Goal: Task Accomplishment & Management: Manage account settings

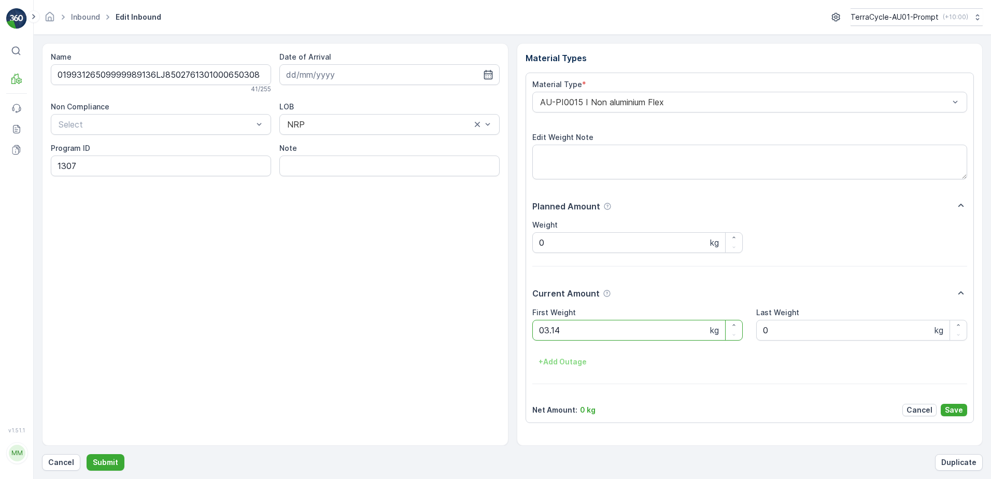
click at [87, 454] on button "Submit" at bounding box center [106, 462] width 38 height 17
click at [115, 459] on p "Submit" at bounding box center [105, 462] width 25 height 10
click at [87, 454] on button "Submit" at bounding box center [106, 462] width 38 height 17
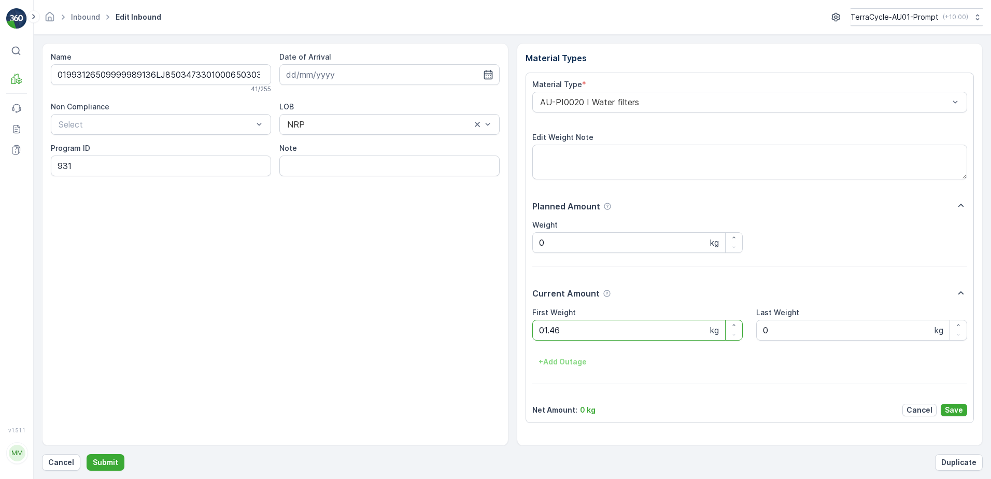
click at [87, 454] on button "Submit" at bounding box center [106, 462] width 38 height 17
click at [79, 166] on ID "CS24-S-AU" at bounding box center [161, 165] width 220 height 21
type ID "CS33-S-AU"
click at [296, 76] on input at bounding box center [389, 74] width 220 height 21
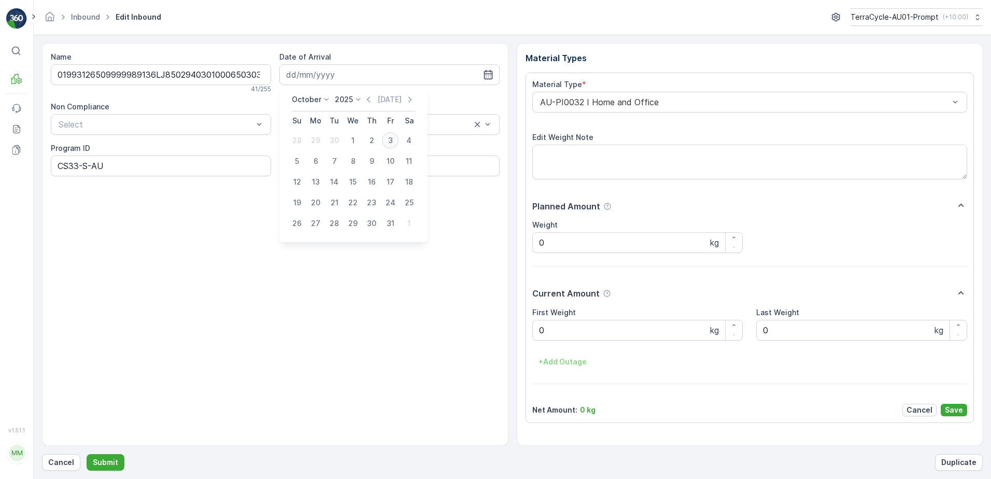
click at [394, 140] on div "3" at bounding box center [390, 140] width 17 height 17
type input "[DATE]"
click at [537, 102] on div "AU-PI0032 I Home and Office" at bounding box center [749, 102] width 435 height 21
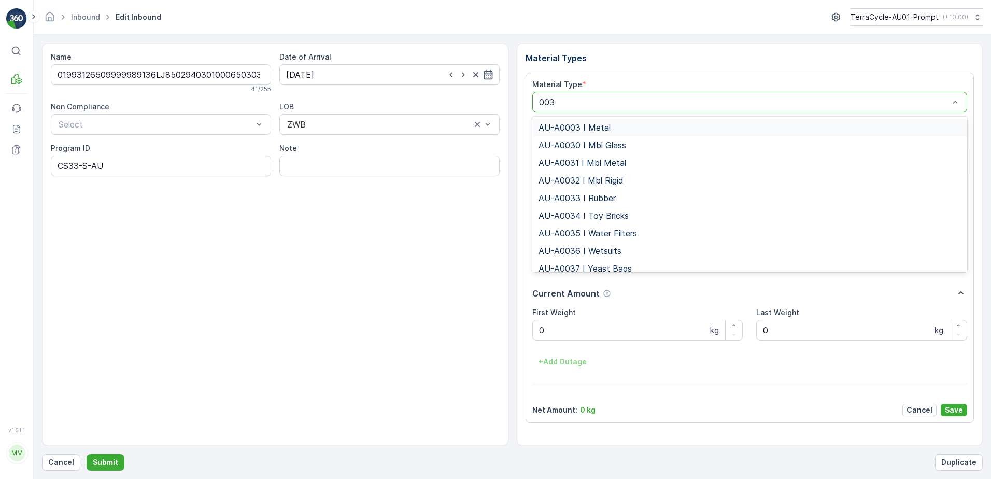
type input "0036"
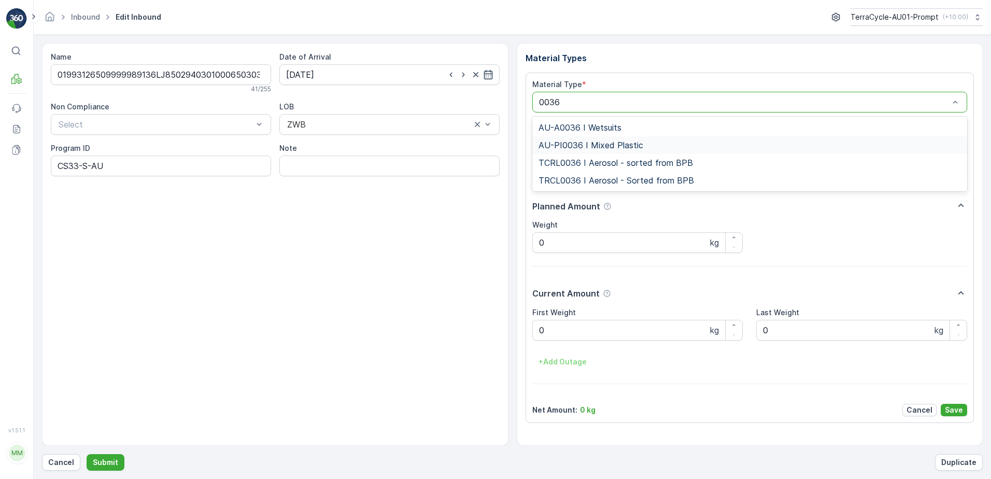
click at [592, 147] on span "AU-PI0036 I Mixed Plastic" at bounding box center [590, 144] width 105 height 9
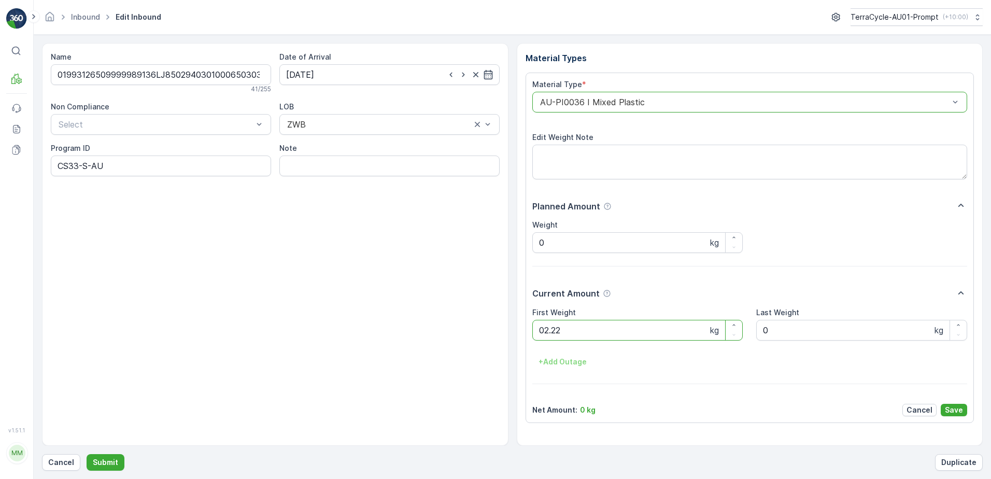
click at [87, 454] on button "Submit" at bounding box center [106, 462] width 38 height 17
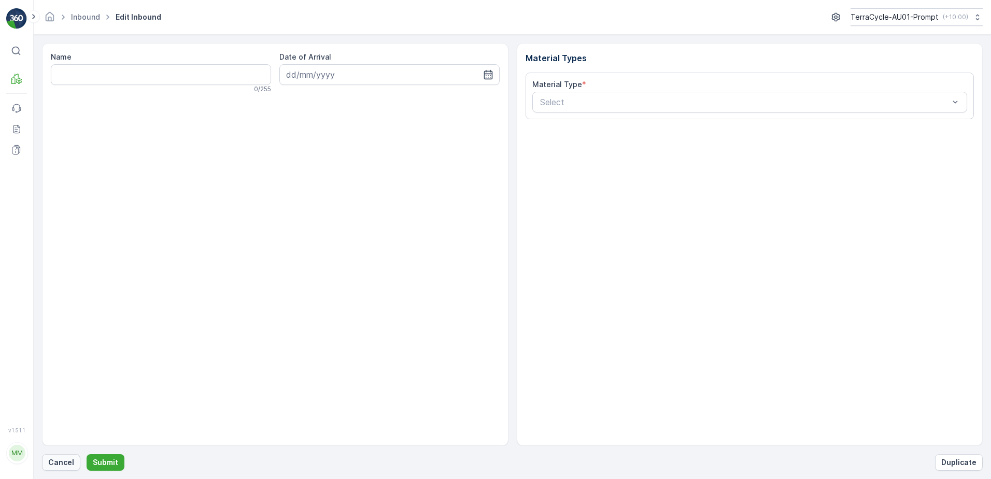
click at [63, 461] on p "Cancel" at bounding box center [61, 462] width 26 height 10
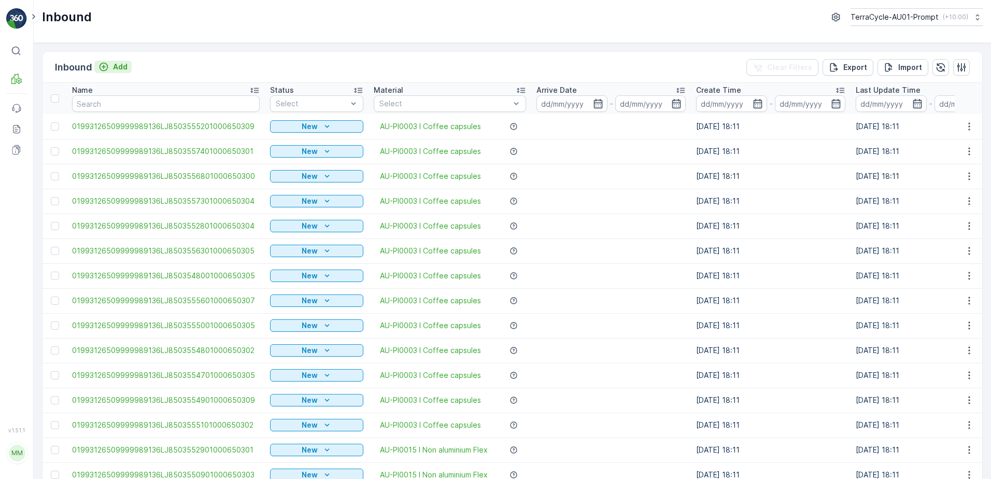
click at [122, 66] on p "Add" at bounding box center [120, 67] width 15 height 10
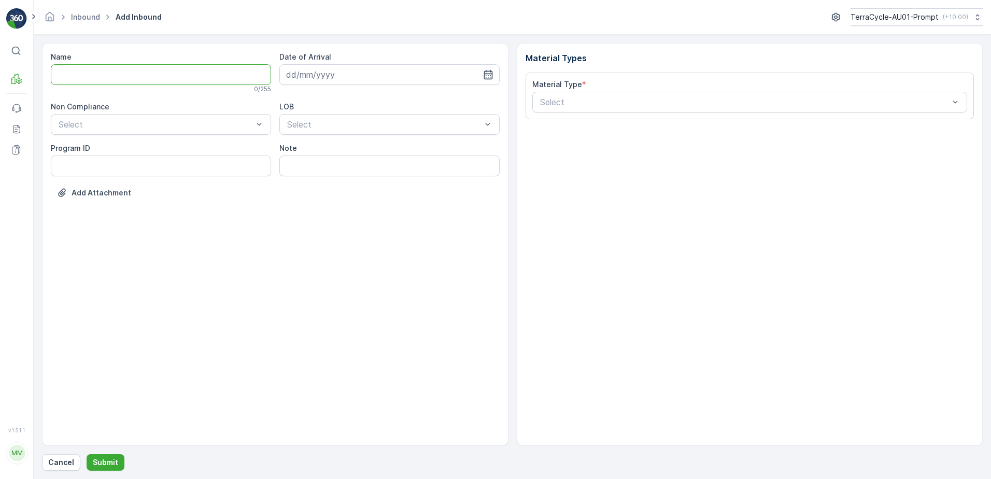
click at [125, 75] on input "Name" at bounding box center [161, 74] width 220 height 21
type input "01993126509999989136LJ8503559601000650303"
click at [87, 454] on button "Submit" at bounding box center [106, 462] width 38 height 17
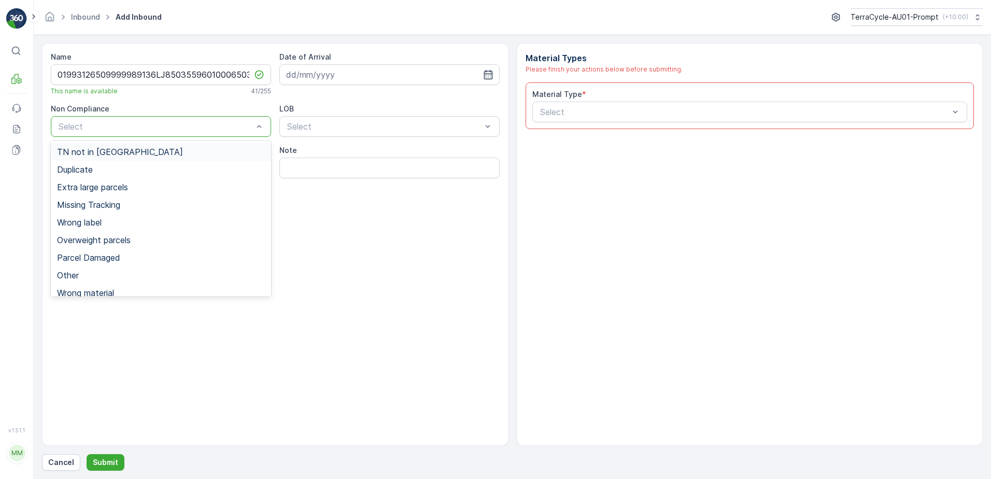
click at [91, 152] on span "TN not in [GEOGRAPHIC_DATA]" at bounding box center [120, 151] width 126 height 9
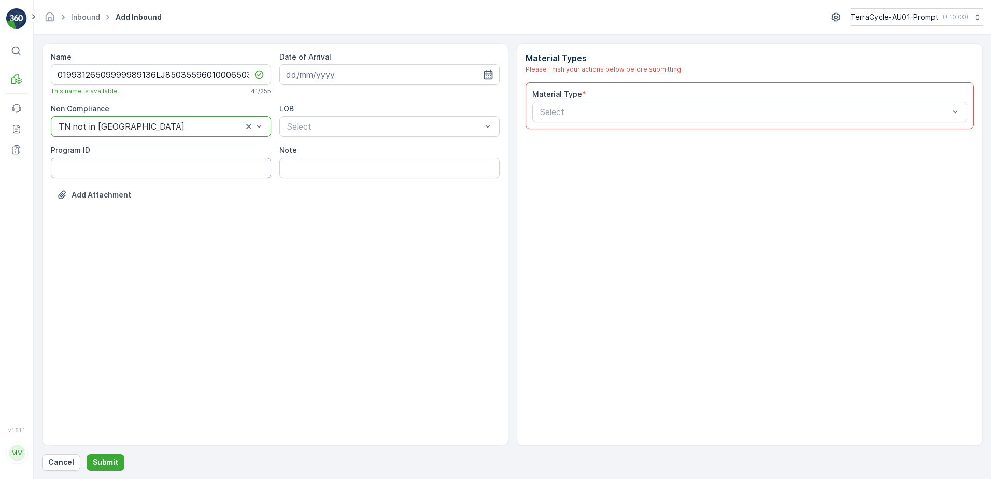
click at [78, 168] on ID "Program ID" at bounding box center [161, 168] width 220 height 21
type ID "931"
click at [363, 78] on input at bounding box center [389, 74] width 220 height 21
click at [384, 140] on div "3" at bounding box center [390, 140] width 17 height 17
type input "[DATE]"
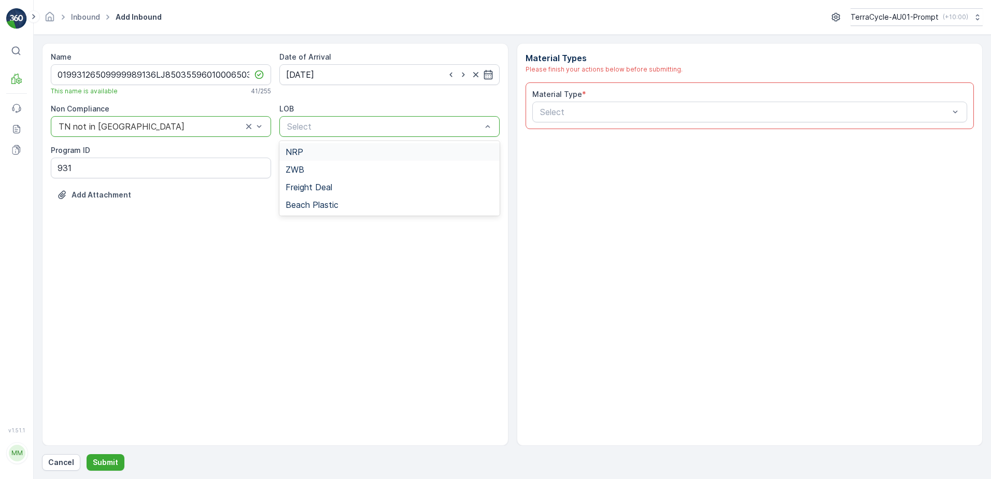
click at [384, 133] on div "Select" at bounding box center [389, 126] width 220 height 21
click at [369, 151] on div "NRP" at bounding box center [389, 151] width 208 height 9
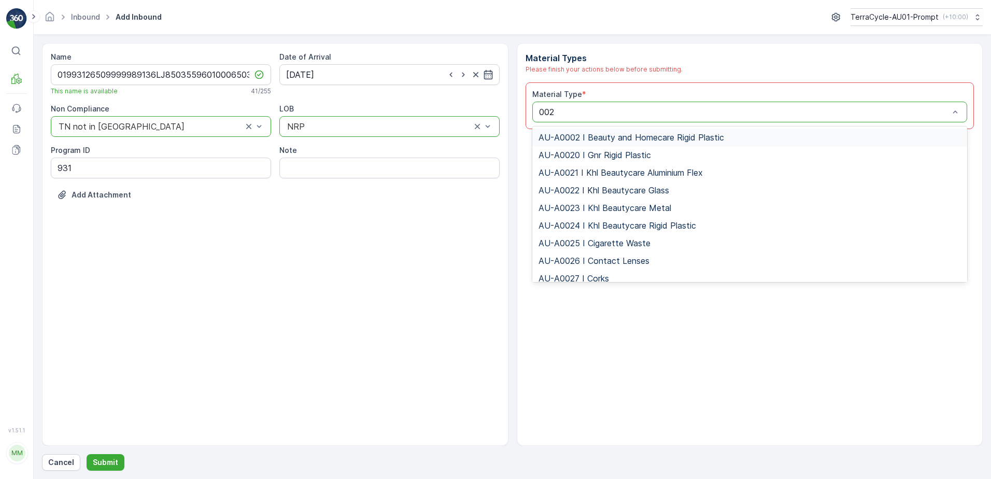
type input "0020"
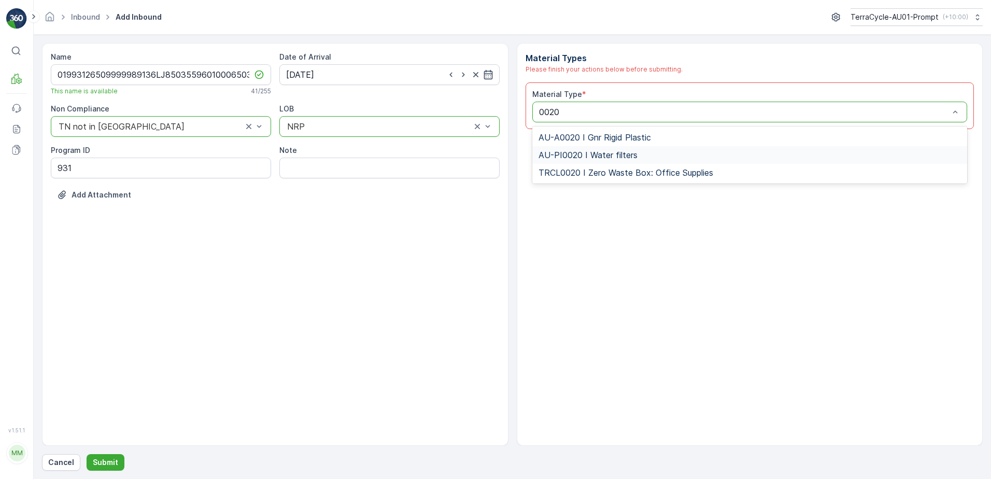
click at [609, 150] on span "AU-PI0020 I Water filters" at bounding box center [587, 154] width 99 height 9
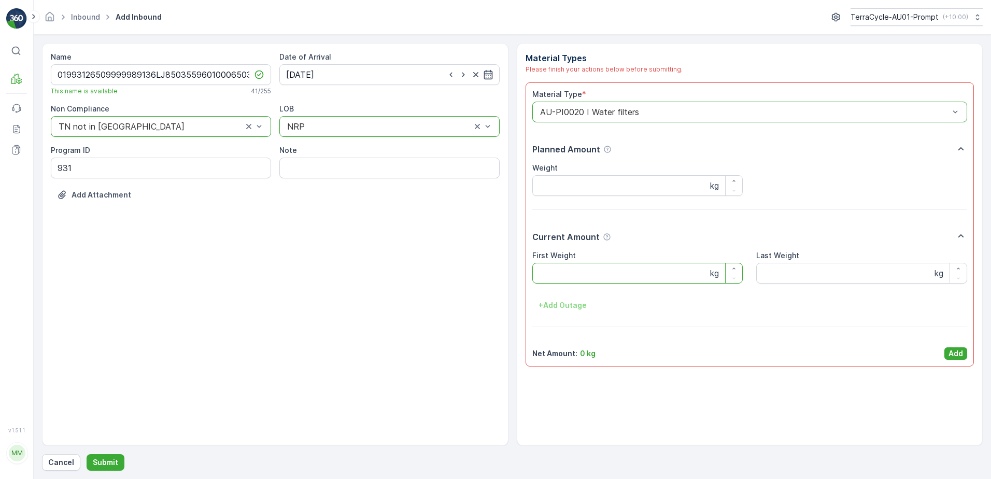
click at [582, 282] on Weight "First Weight" at bounding box center [637, 273] width 211 height 21
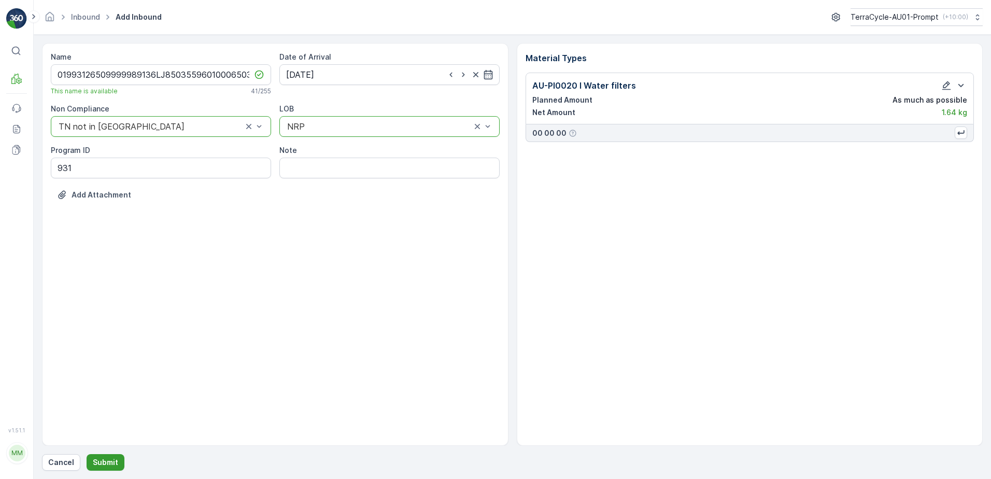
click at [95, 462] on p "Submit" at bounding box center [105, 462] width 25 height 10
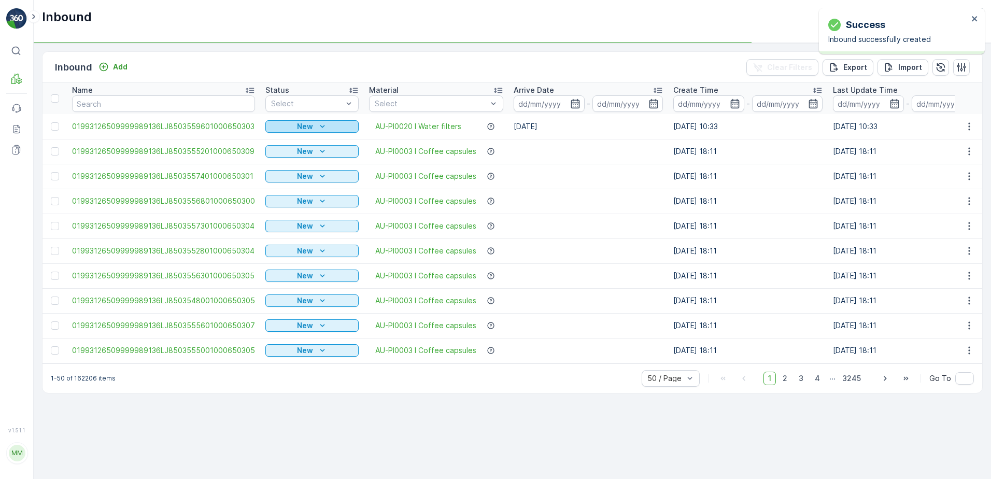
click at [323, 123] on icon "New" at bounding box center [322, 126] width 10 height 10
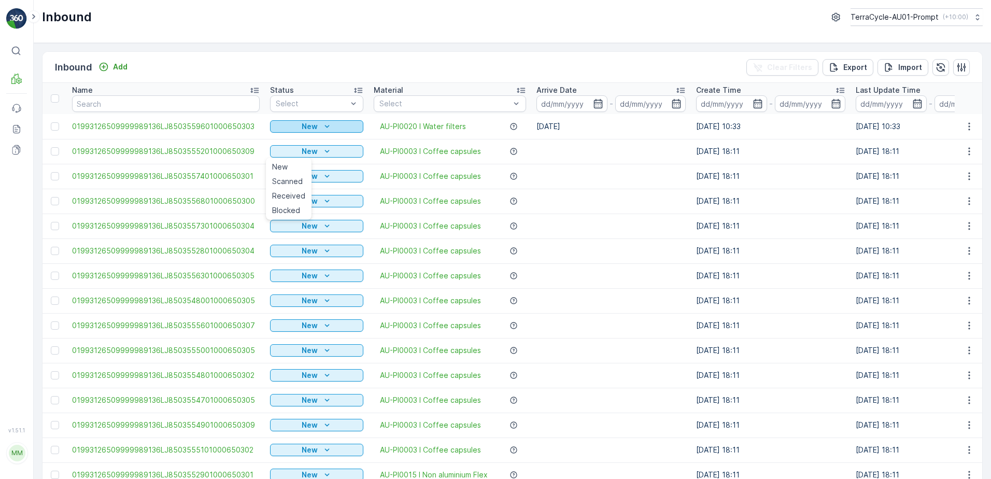
click at [317, 128] on div "New" at bounding box center [316, 126] width 85 height 10
click at [295, 153] on span "Scanned" at bounding box center [287, 156] width 31 height 10
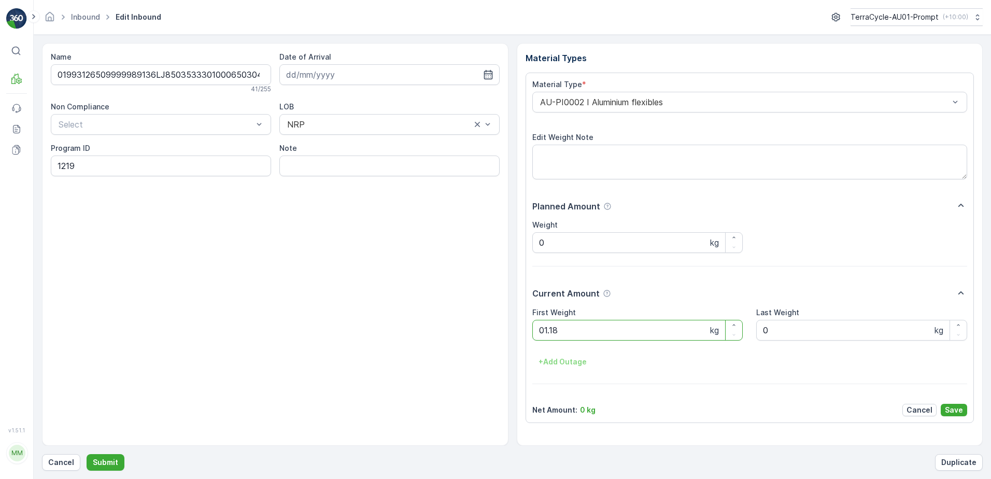
click at [87, 454] on button "Submit" at bounding box center [106, 462] width 38 height 17
click at [90, 165] on ID "CS178" at bounding box center [161, 165] width 220 height 21
type ID "CS33"
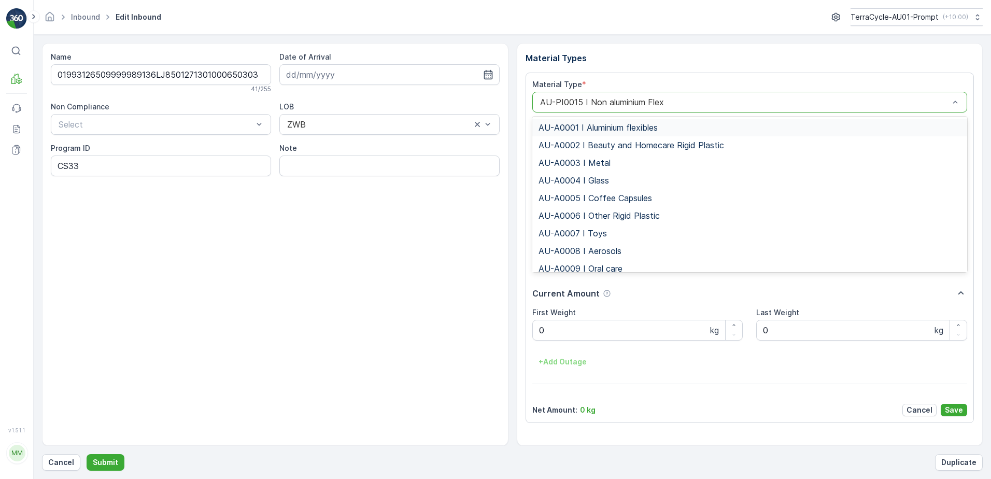
click at [541, 109] on div "AU-PI0015 I Non aluminium Flex" at bounding box center [749, 102] width 435 height 21
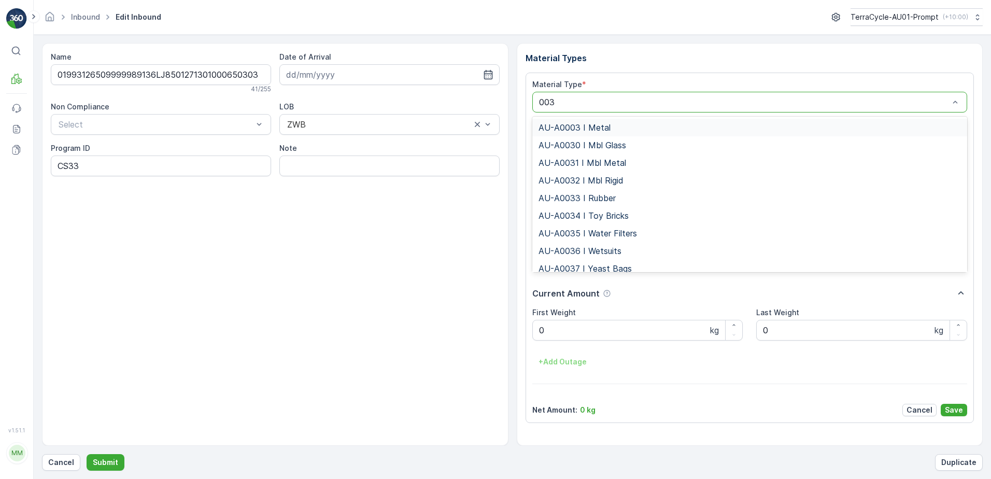
type input "0036"
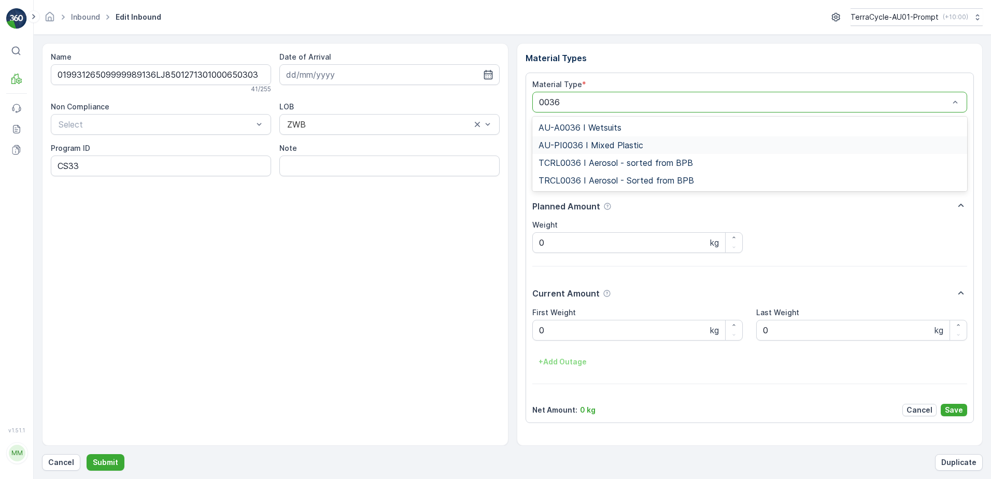
click at [589, 145] on span "AU-PI0036 I Mixed Plastic" at bounding box center [590, 144] width 105 height 9
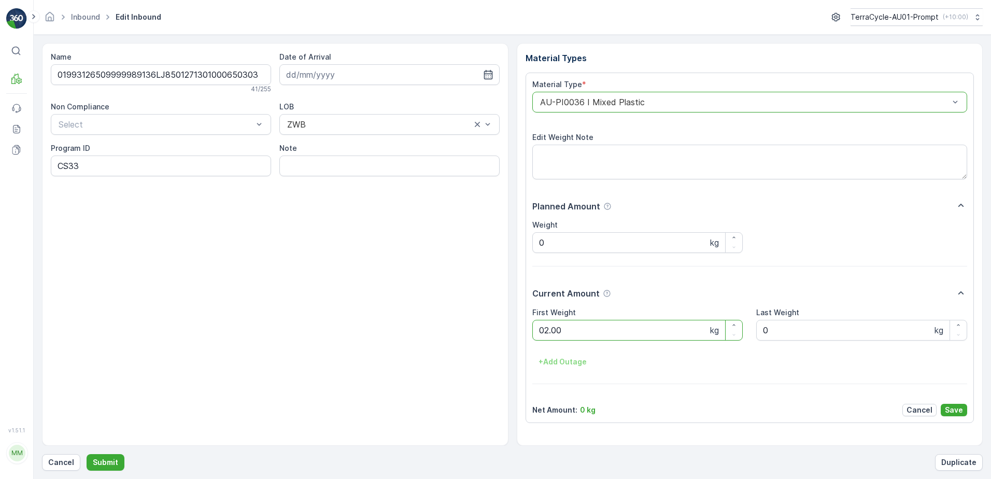
click at [87, 454] on button "Submit" at bounding box center [106, 462] width 38 height 17
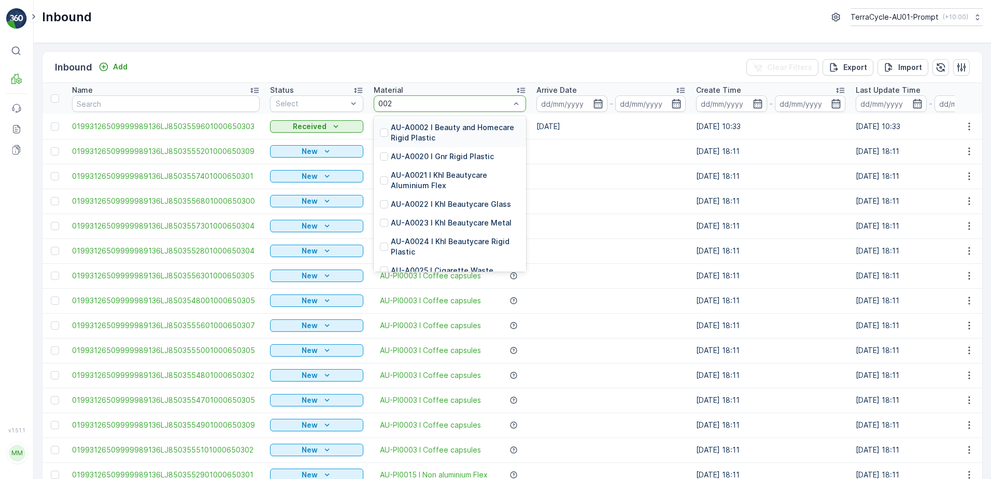
type input "0020"
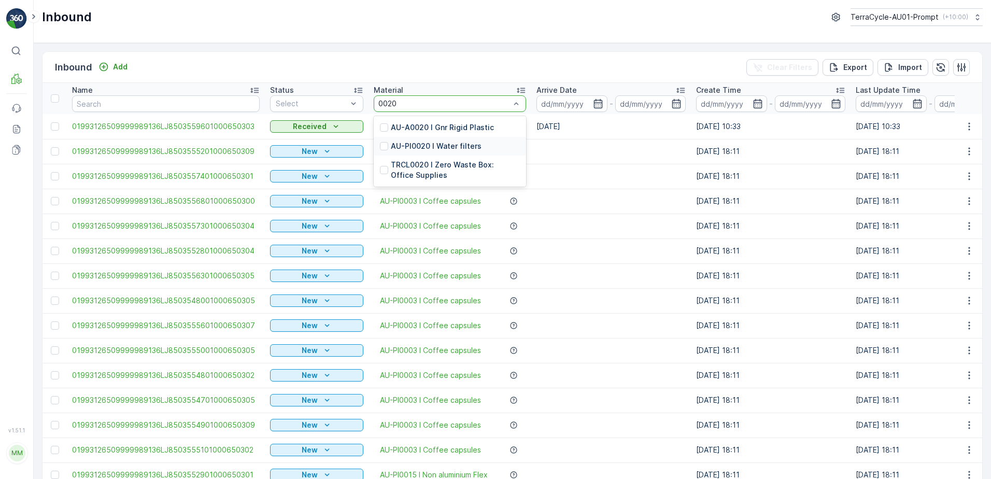
click at [459, 145] on p "AU-PI0020 I Water filters" at bounding box center [436, 146] width 91 height 10
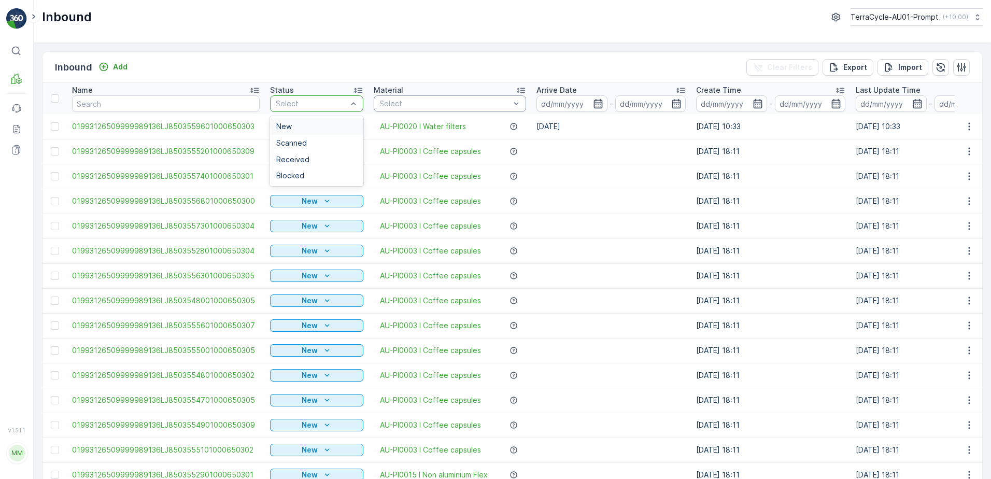
click at [284, 143] on td "New" at bounding box center [317, 151] width 104 height 25
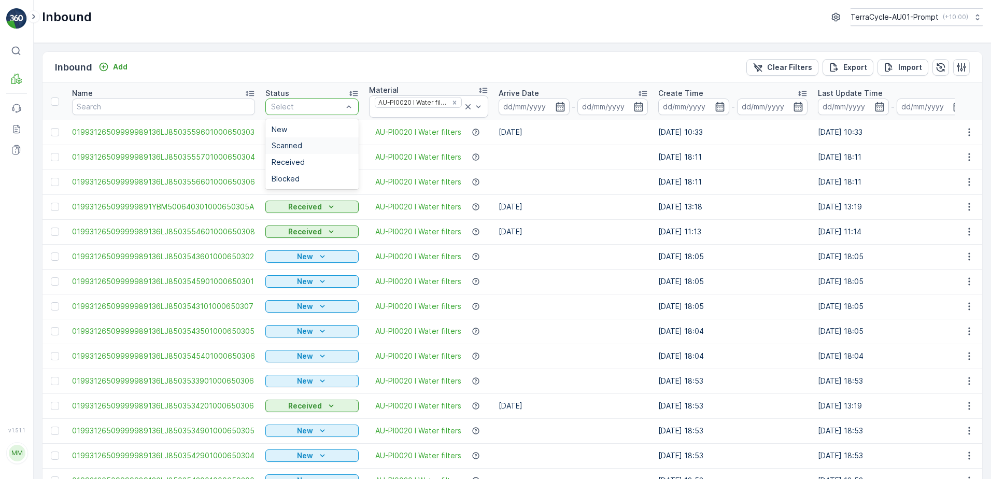
click at [303, 145] on div "Scanned" at bounding box center [312, 145] width 81 height 8
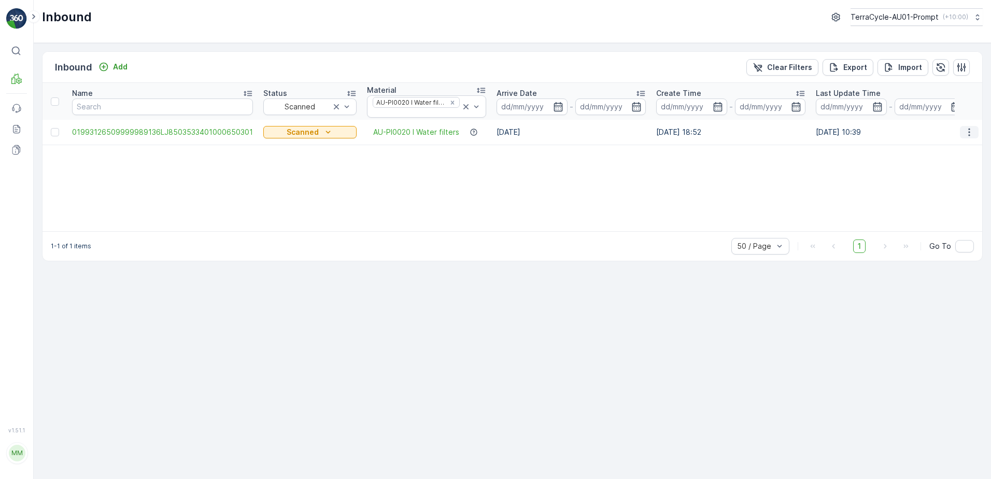
click at [967, 130] on icon "button" at bounding box center [969, 132] width 10 height 10
click at [935, 203] on span "Print QR" at bounding box center [927, 206] width 28 height 10
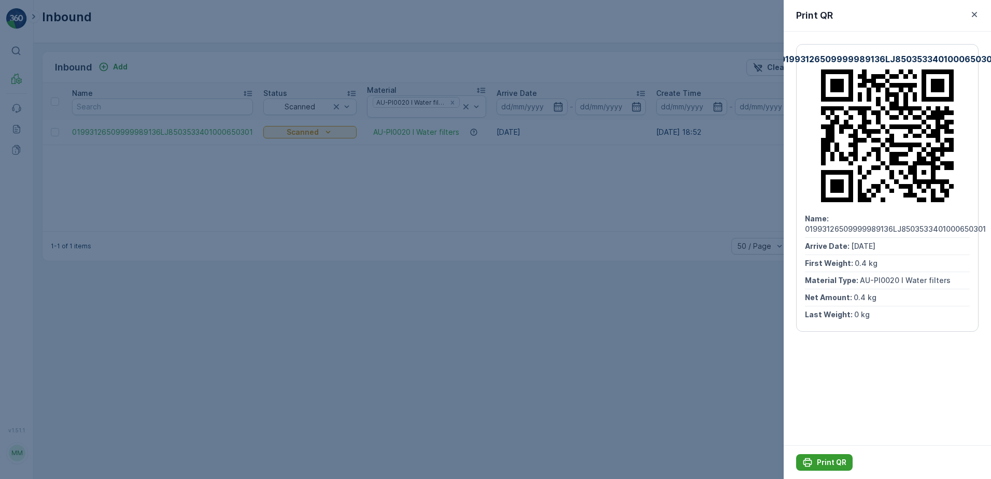
click at [819, 457] on p "Print QR" at bounding box center [832, 462] width 30 height 10
click at [977, 17] on icon "button" at bounding box center [974, 14] width 10 height 10
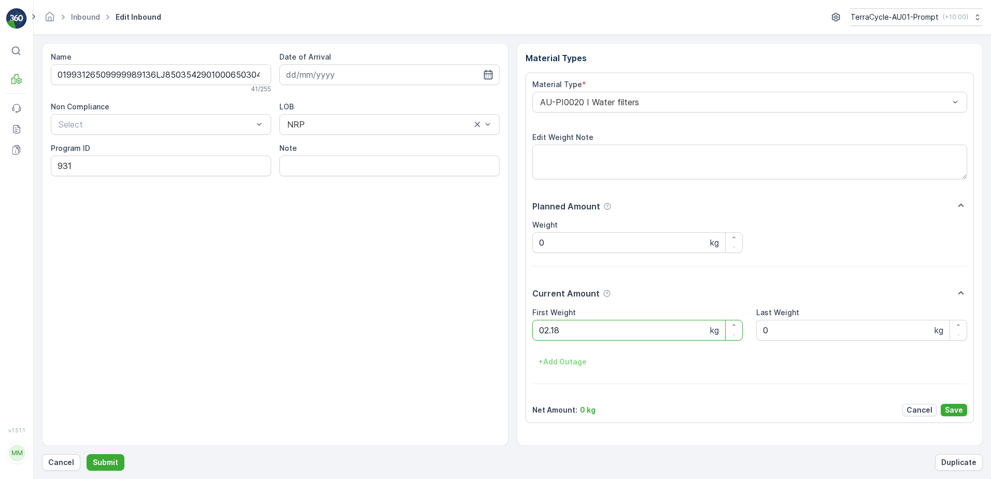
click at [87, 454] on button "Submit" at bounding box center [106, 462] width 38 height 17
click at [98, 167] on ID "CS90-M" at bounding box center [161, 165] width 220 height 21
click at [79, 167] on ID "CS90-s" at bounding box center [161, 165] width 220 height 21
click at [102, 167] on ID "CS182-s" at bounding box center [161, 165] width 220 height 21
type ID "CS182-S"
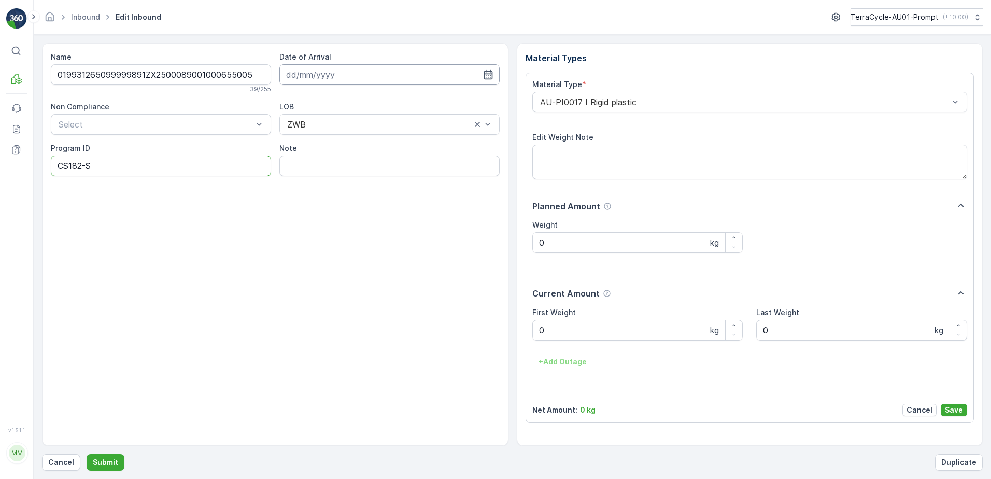
click at [342, 72] on input at bounding box center [389, 74] width 220 height 21
click at [395, 141] on div "3" at bounding box center [390, 140] width 17 height 17
type input "[DATE]"
click at [532, 101] on div "AU-PI0017 I Rigid plastic" at bounding box center [749, 102] width 435 height 21
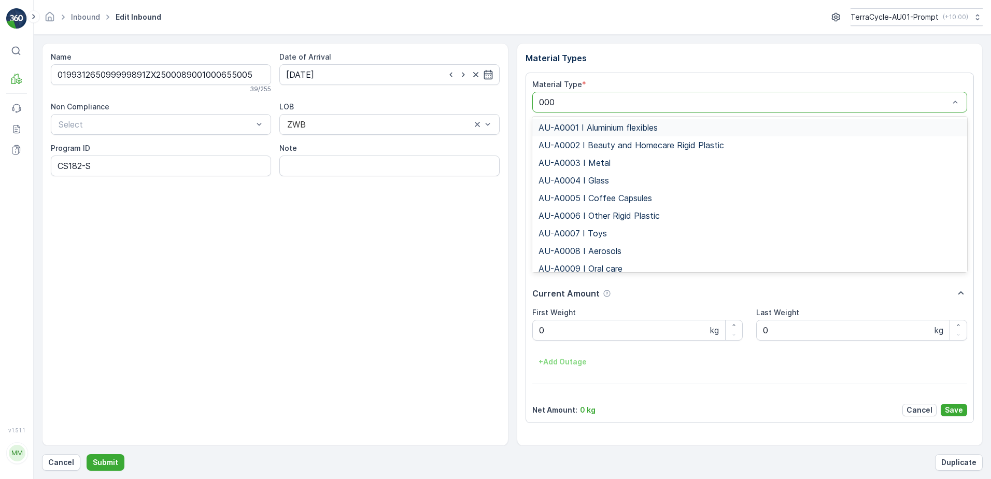
type input "0008"
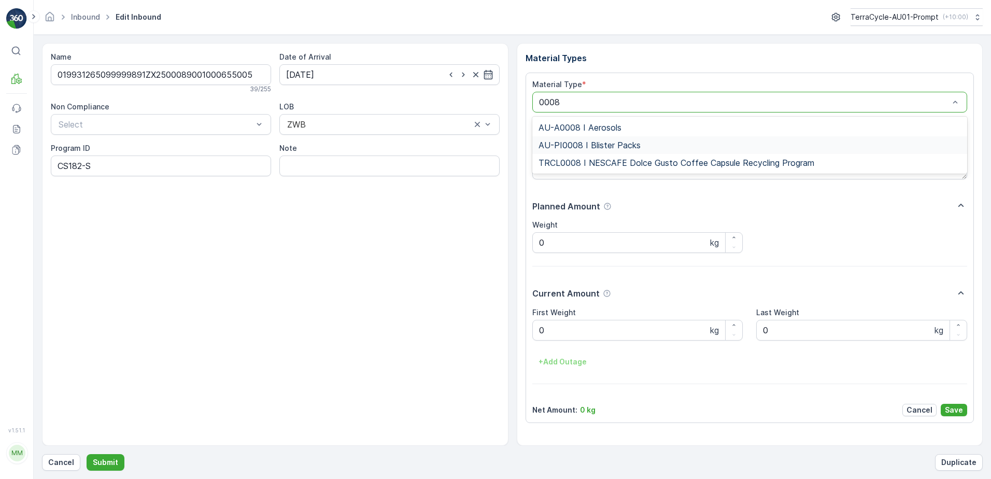
drag, startPoint x: 647, startPoint y: 139, endPoint x: 658, endPoint y: 144, distance: 11.4
click at [649, 139] on div "AU-PI0008 I Blister Packs" at bounding box center [749, 145] width 435 height 18
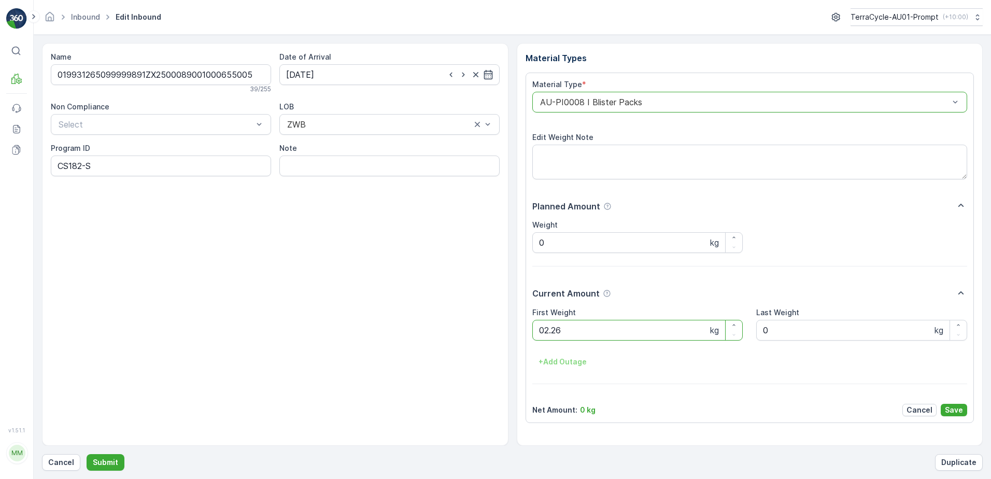
click at [87, 454] on button "Submit" at bounding box center [106, 462] width 38 height 17
click at [83, 166] on ID "CS178-S" at bounding box center [161, 165] width 220 height 21
type ID "CS24-S"
click at [535, 102] on div "AU-PI0015 I Non aluminium Flex" at bounding box center [749, 102] width 435 height 21
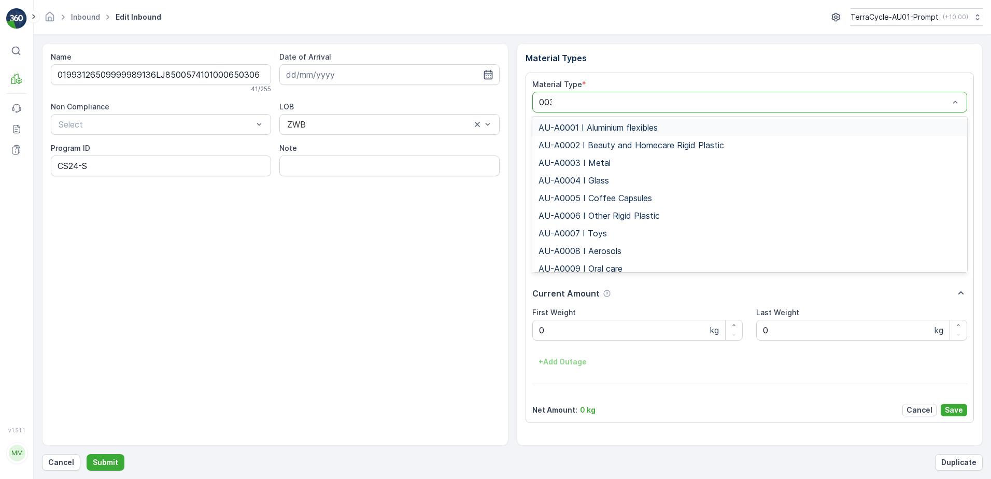
type input "0032"
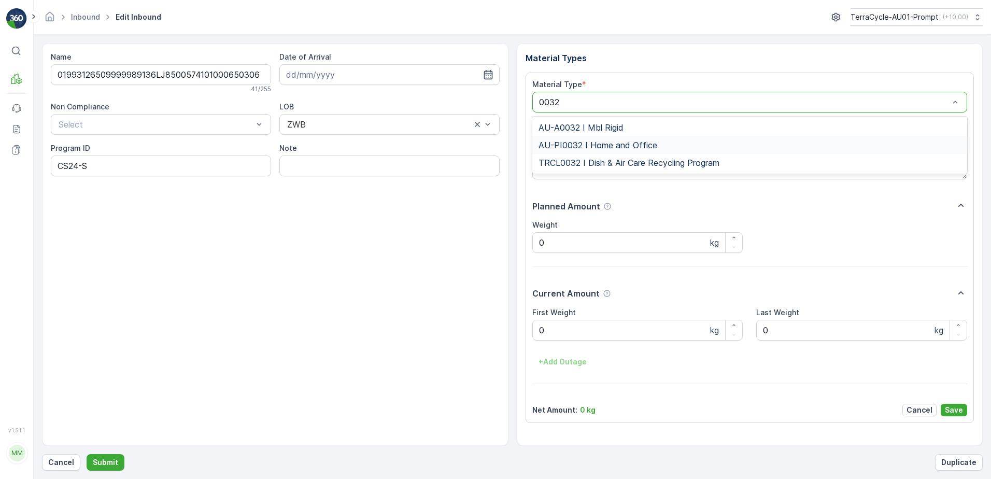
click at [594, 145] on span "AU-PI0032 I Home and Office" at bounding box center [597, 144] width 119 height 9
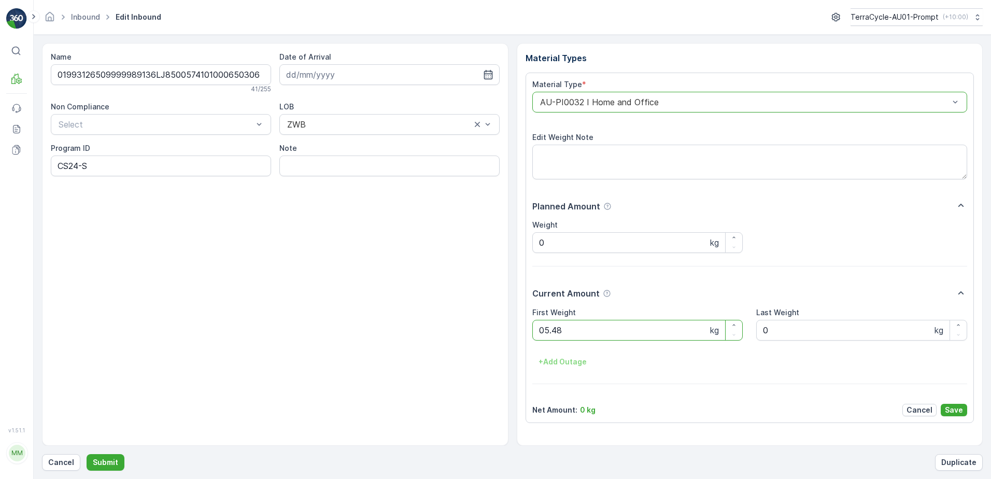
click at [87, 454] on button "Submit" at bounding box center [106, 462] width 38 height 17
click at [61, 464] on p "Cancel" at bounding box center [61, 462] width 26 height 10
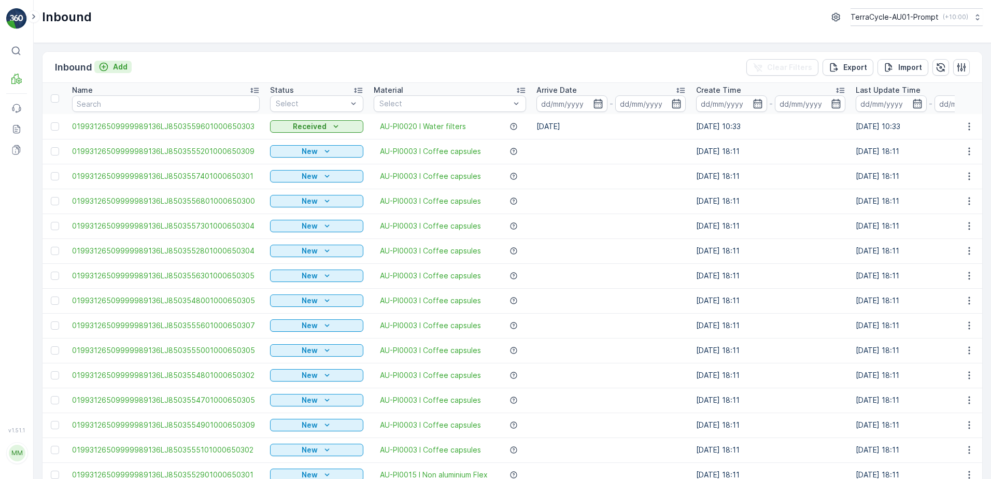
click at [122, 65] on p "Add" at bounding box center [120, 67] width 15 height 10
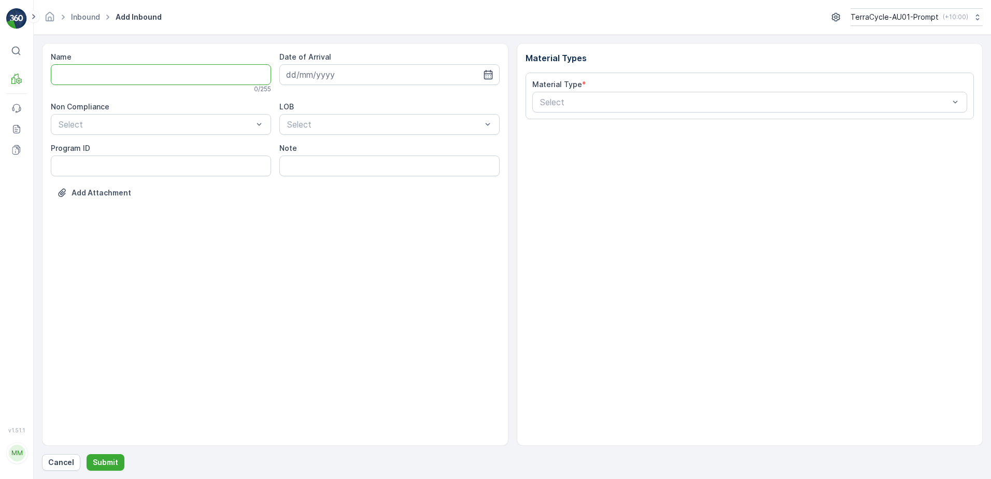
click at [111, 72] on input "Name" at bounding box center [161, 74] width 220 height 21
click at [87, 454] on button "Submit" at bounding box center [106, 462] width 38 height 17
type input "1674604878288630G"
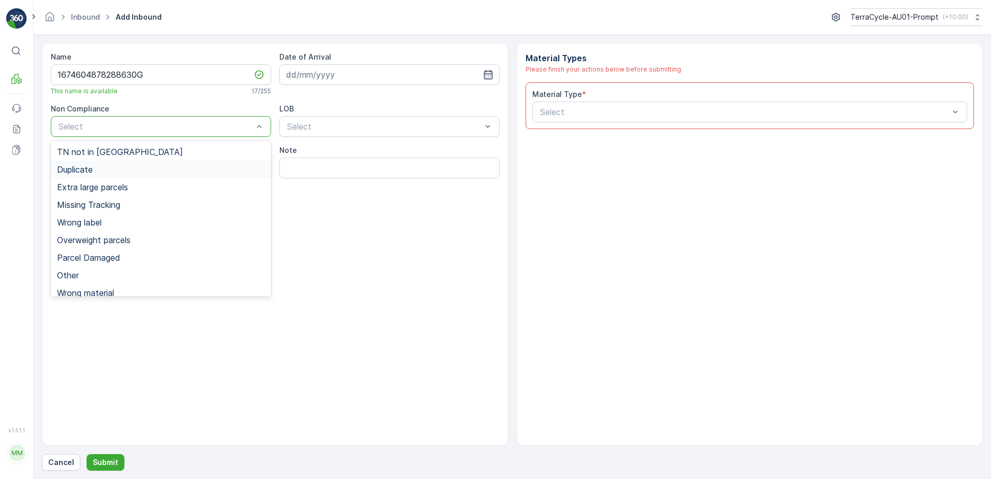
click at [101, 170] on div "Duplicate" at bounding box center [161, 169] width 208 height 9
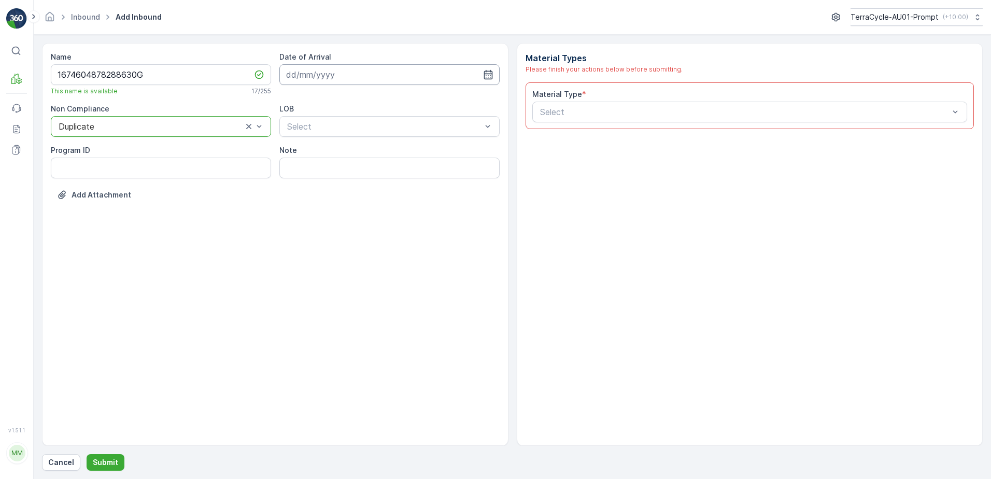
click at [370, 76] on input at bounding box center [389, 74] width 220 height 21
click at [394, 140] on div "3" at bounding box center [390, 140] width 17 height 17
type input "[DATE]"
click at [332, 153] on div "NRP" at bounding box center [389, 151] width 208 height 9
click at [114, 172] on ID "Program ID" at bounding box center [161, 168] width 220 height 21
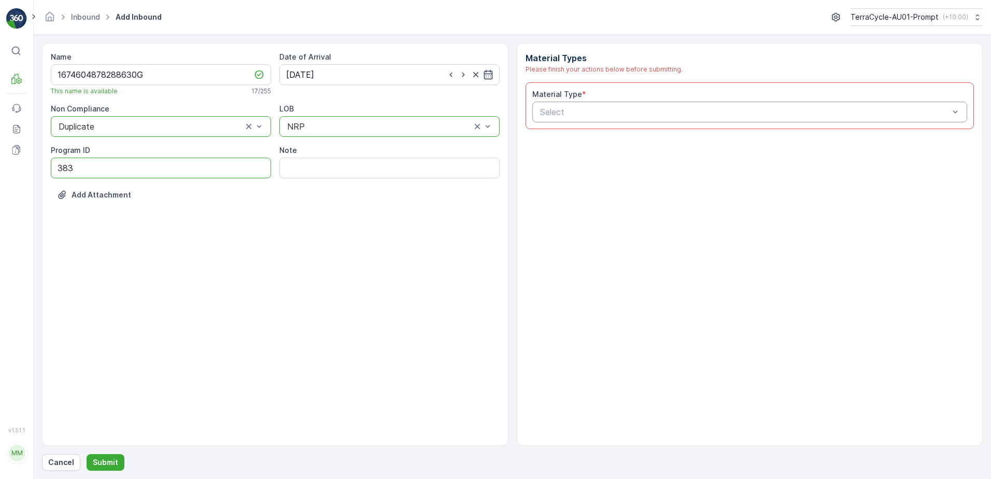
type ID "383"
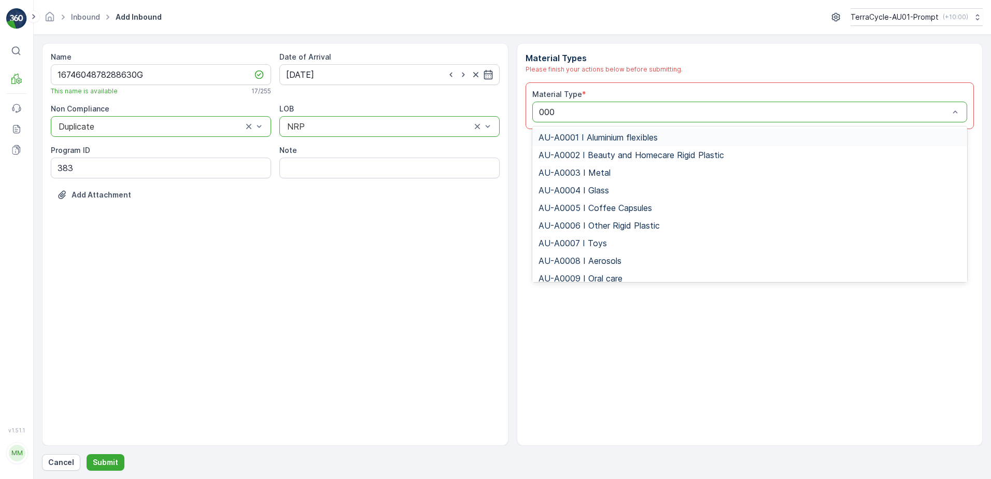
type input "0003"
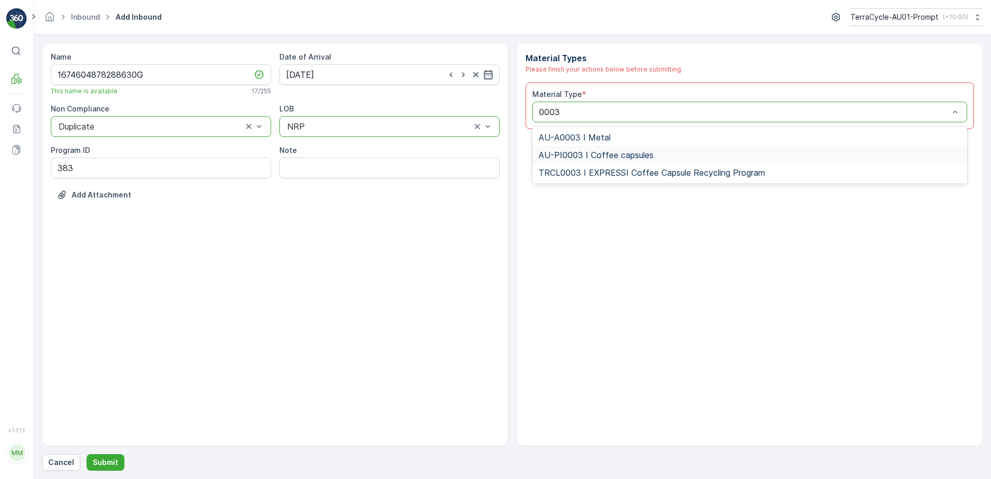
click at [631, 153] on span "AU-PI0003 I Coffee capsules" at bounding box center [595, 154] width 115 height 9
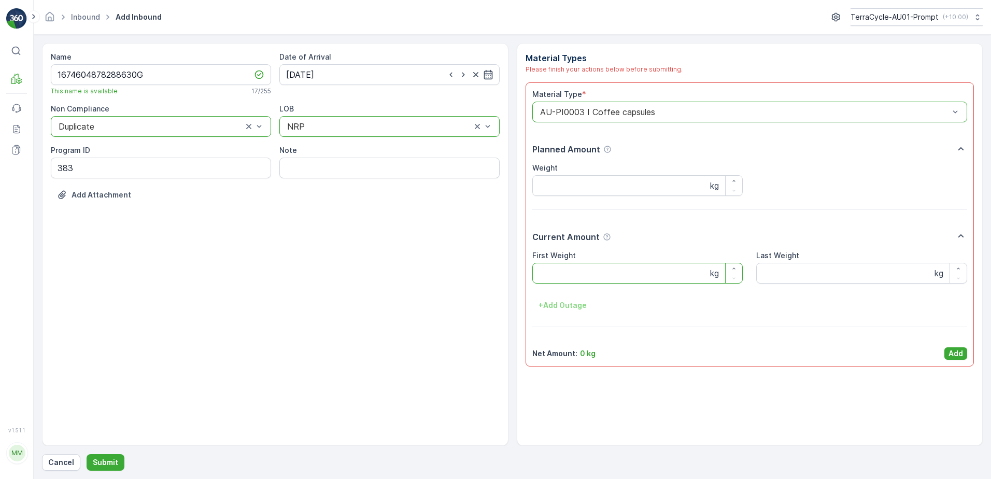
click at [574, 272] on Weight "First Weight" at bounding box center [637, 273] width 211 height 21
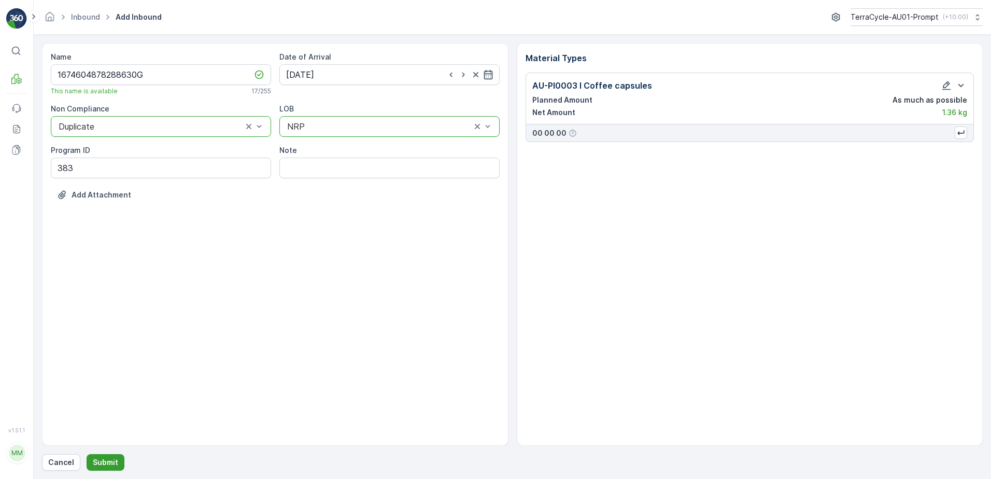
click at [95, 462] on p "Submit" at bounding box center [105, 462] width 25 height 10
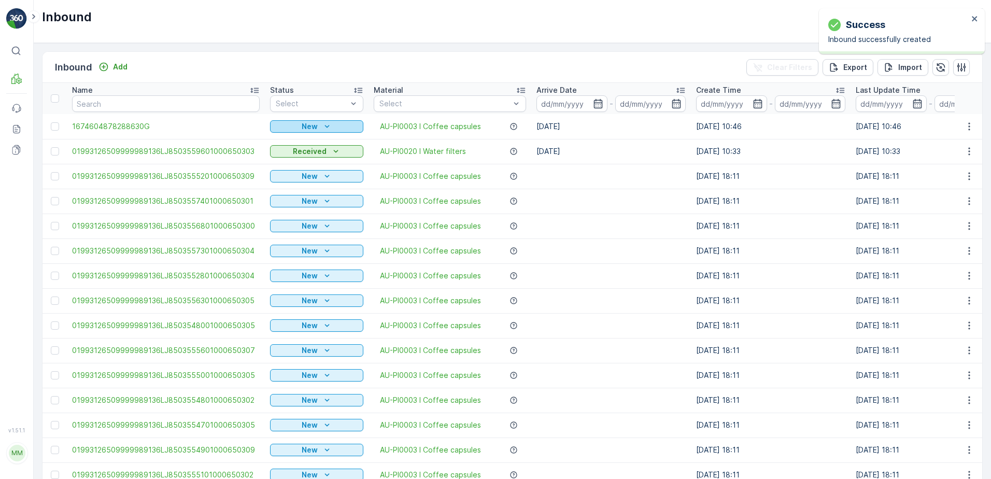
click at [324, 126] on icon "New" at bounding box center [326, 126] width 5 height 3
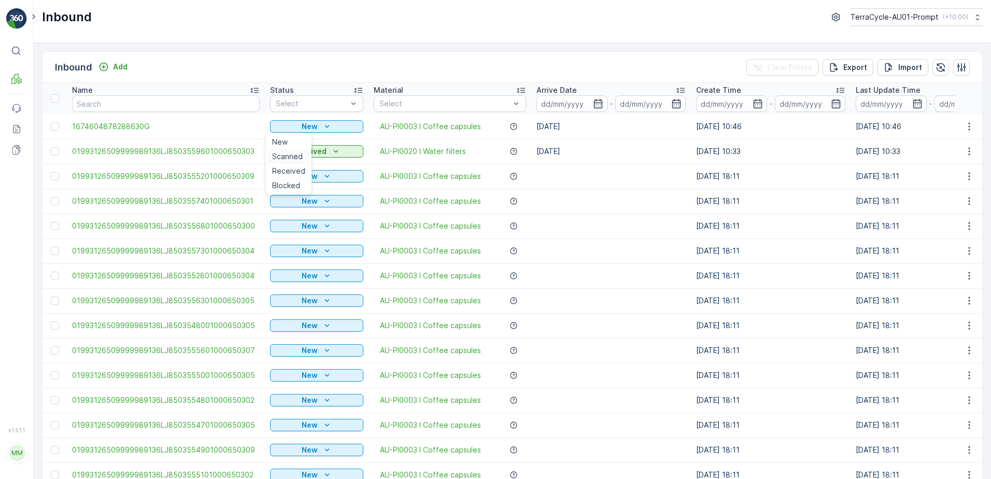
click at [298, 154] on span "Scanned" at bounding box center [287, 156] width 31 height 10
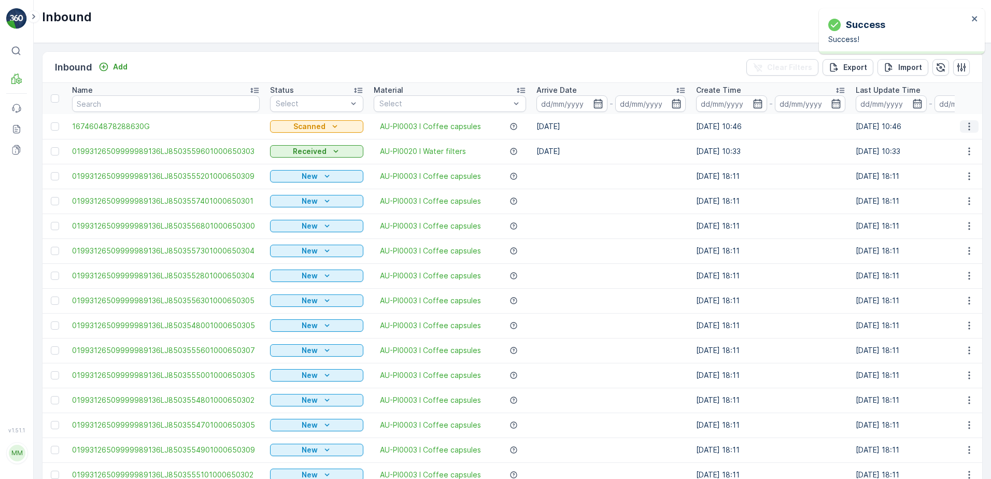
click at [967, 125] on icon "button" at bounding box center [969, 126] width 10 height 10
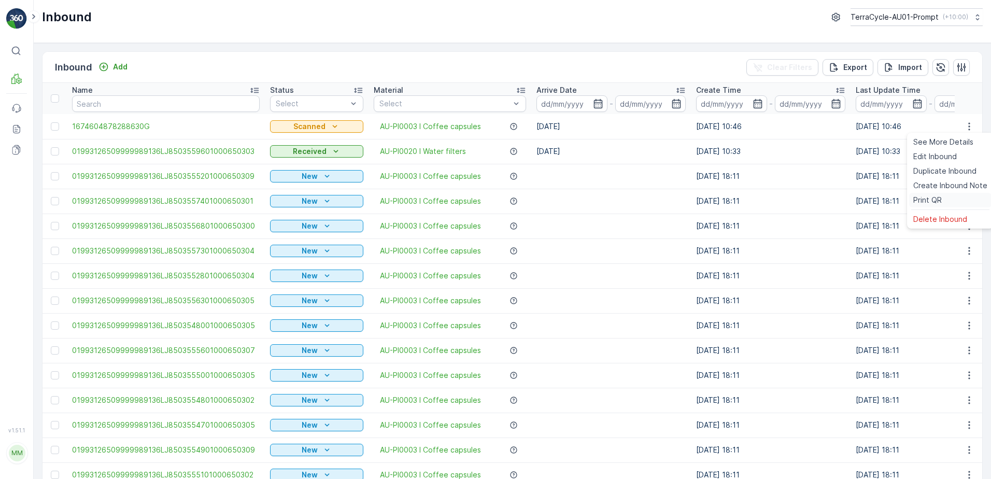
click at [938, 195] on span "Print QR" at bounding box center [927, 200] width 28 height 10
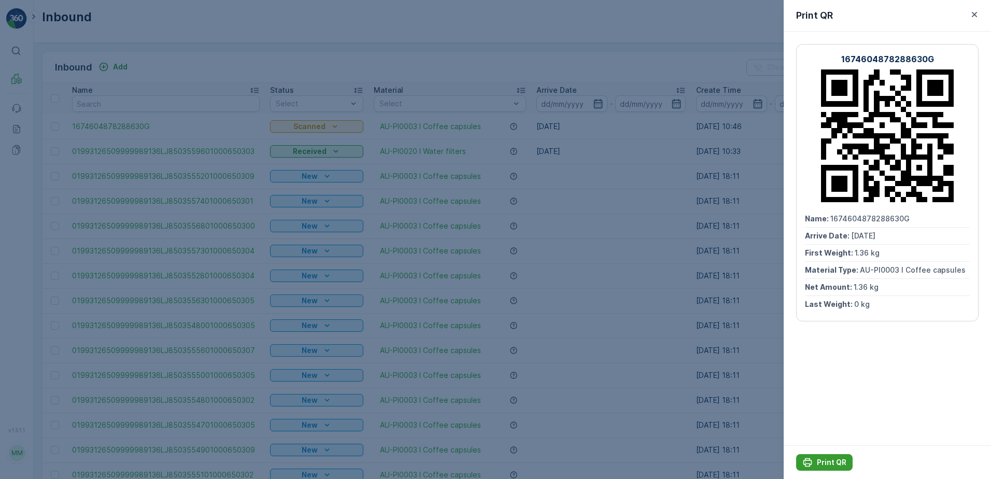
click at [831, 460] on p "Print QR" at bounding box center [832, 462] width 30 height 10
click at [974, 12] on icon "button" at bounding box center [974, 14] width 10 height 10
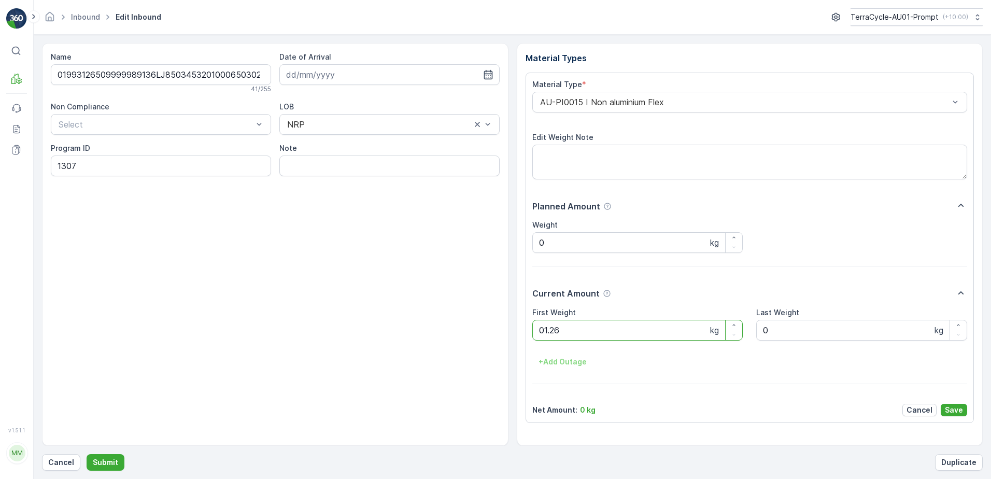
click button "Submit" at bounding box center [106, 462] width 38 height 17
click at [80, 166] on ID "CS24-S" at bounding box center [161, 165] width 220 height 21
type ID "CS178-S"
click at [537, 99] on div "AU-PI0032 I Home and Office" at bounding box center [749, 102] width 435 height 21
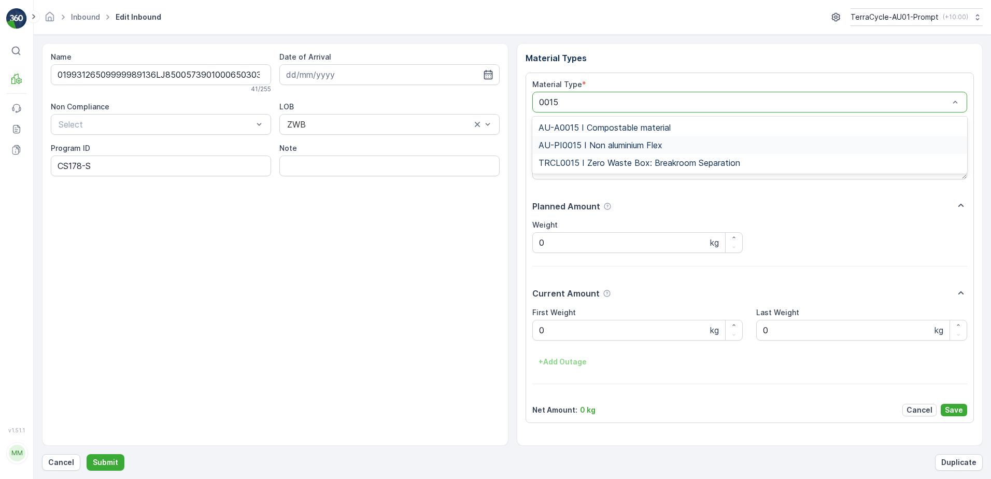
click at [602, 149] on span "AU-PI0015 I Non aluminium Flex" at bounding box center [600, 144] width 124 height 9
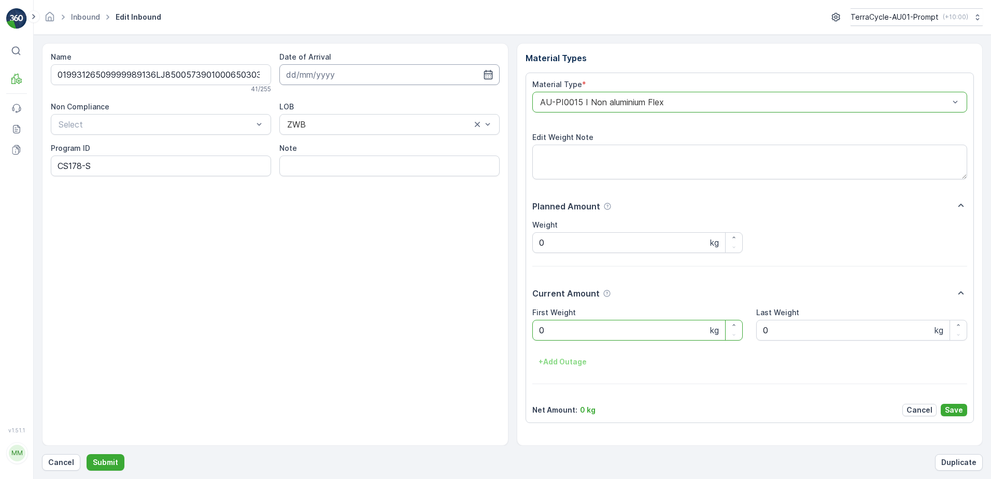
click at [425, 79] on input at bounding box center [389, 74] width 220 height 21
click at [390, 137] on div "3" at bounding box center [390, 140] width 17 height 17
type input "[DATE]"
click at [561, 334] on Weight "0" at bounding box center [637, 330] width 211 height 21
click button "Submit" at bounding box center [106, 462] width 38 height 17
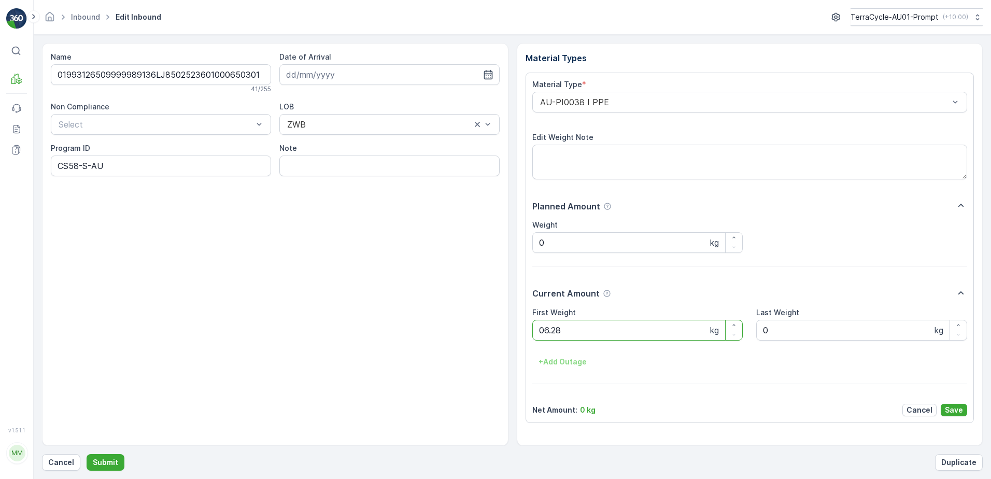
click button "Submit" at bounding box center [106, 462] width 38 height 17
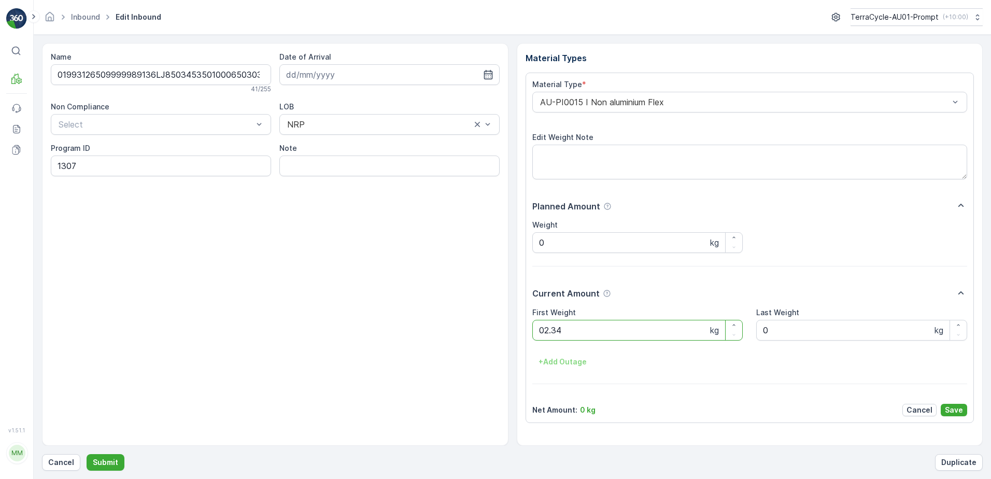
click at [87, 454] on button "Submit" at bounding box center [106, 462] width 38 height 17
click button "Submit" at bounding box center [106, 462] width 38 height 17
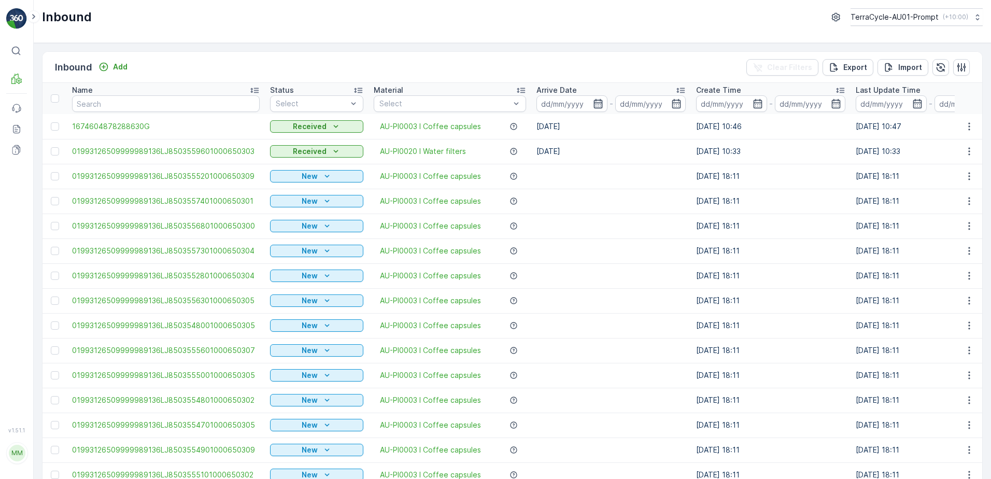
click at [593, 104] on icon "button" at bounding box center [598, 103] width 10 height 10
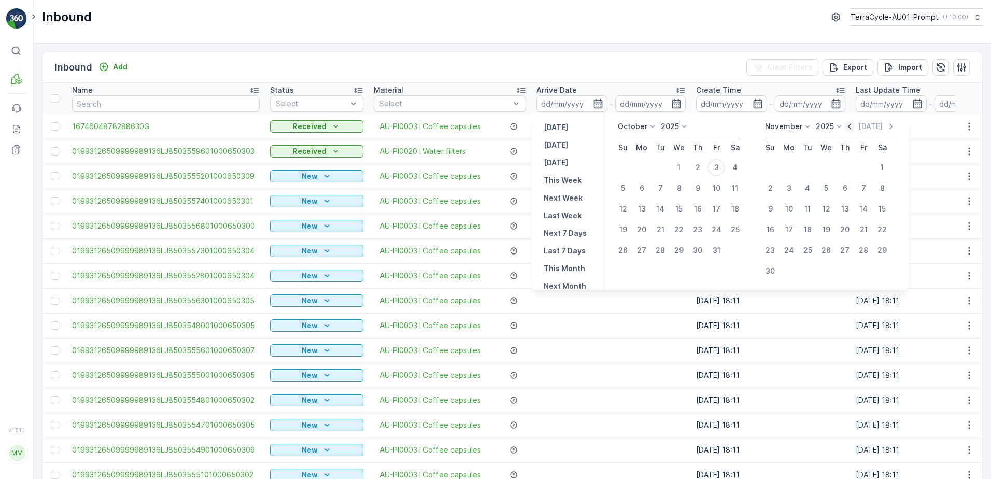
click at [847, 128] on icon "button" at bounding box center [849, 126] width 10 height 10
click at [622, 247] on div "28" at bounding box center [623, 250] width 17 height 17
type input "[DATE]"
click at [623, 246] on div "28" at bounding box center [623, 250] width 17 height 17
type input "[DATE]"
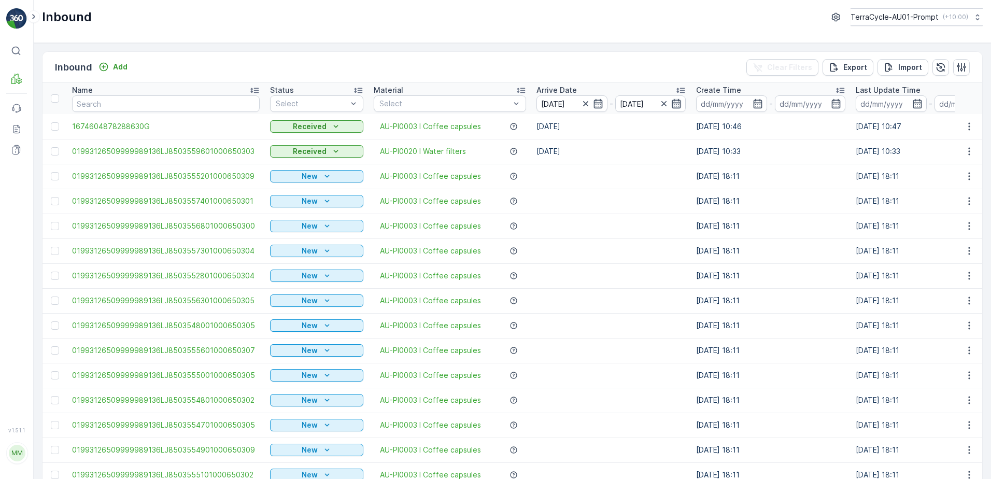
click at [671, 104] on icon "button" at bounding box center [676, 103] width 10 height 10
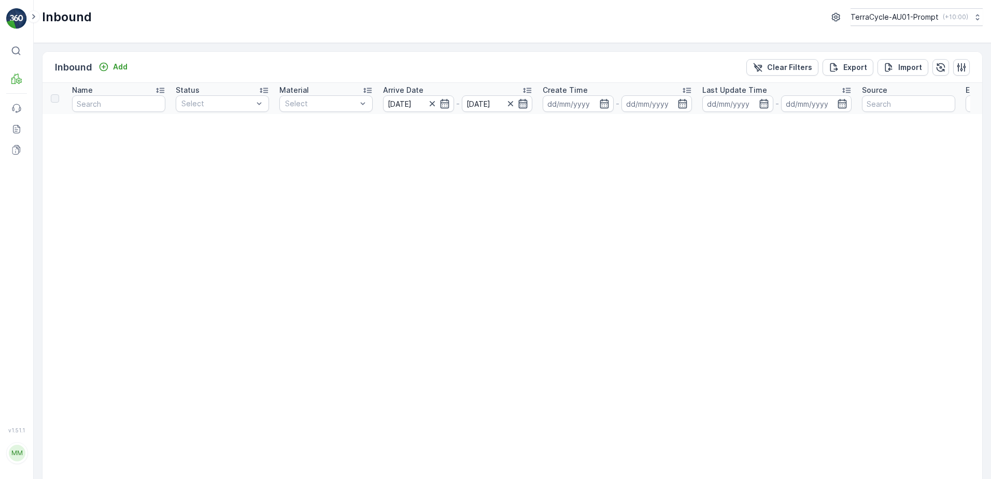
click at [523, 103] on icon "button" at bounding box center [523, 103] width 9 height 9
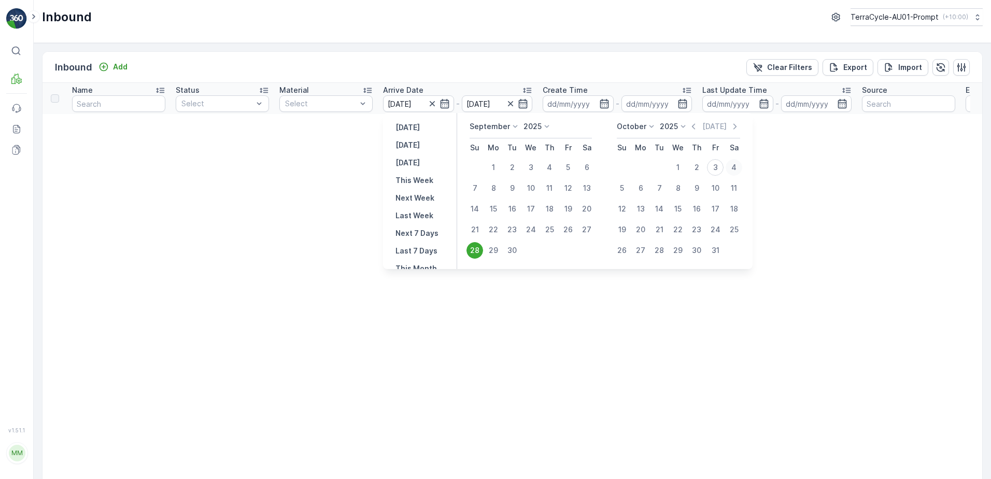
click at [735, 169] on div "4" at bounding box center [733, 167] width 17 height 17
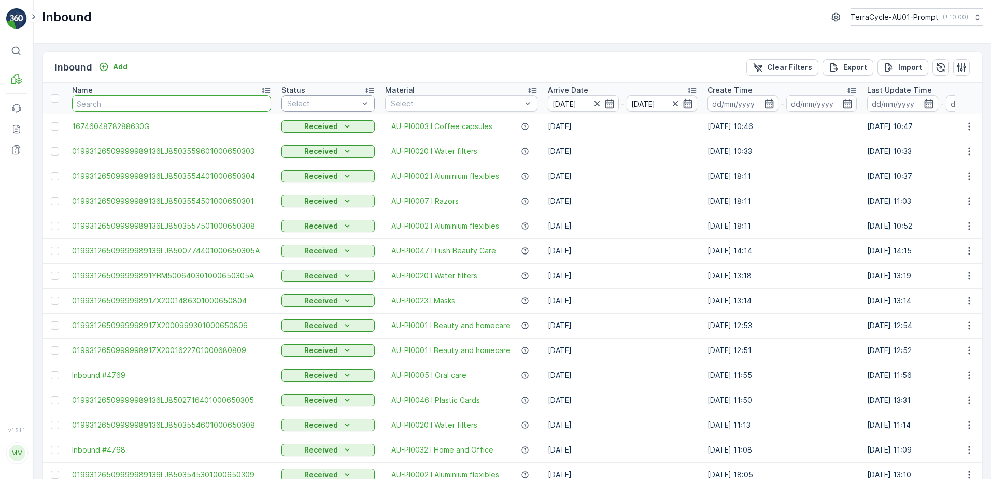
click at [337, 110] on div "Select" at bounding box center [327, 103] width 93 height 17
click at [296, 161] on span "Received" at bounding box center [304, 159] width 33 height 8
drag, startPoint x: 784, startPoint y: 67, endPoint x: 651, endPoint y: 211, distance: 196.2
click at [784, 67] on p "Clear Filters" at bounding box center [789, 67] width 45 height 10
